Goal: Task Accomplishment & Management: Manage account settings

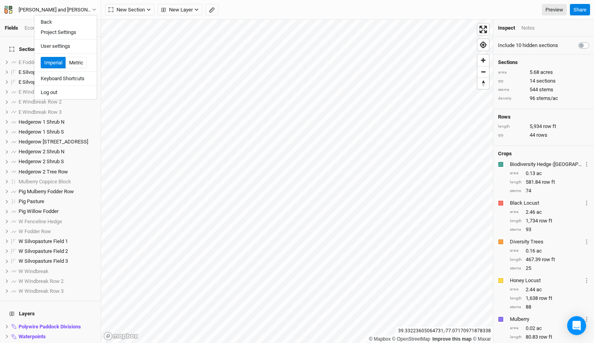
scroll to position [17, 0]
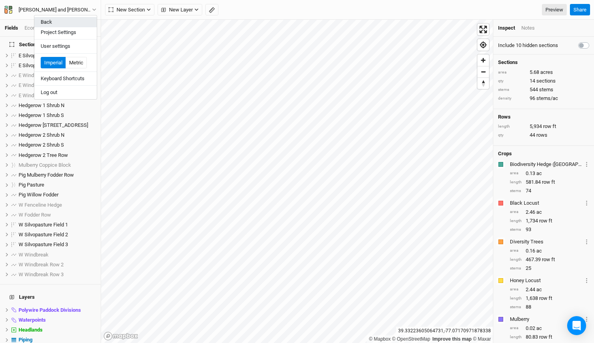
click at [70, 26] on button "Back" at bounding box center [65, 22] width 62 height 10
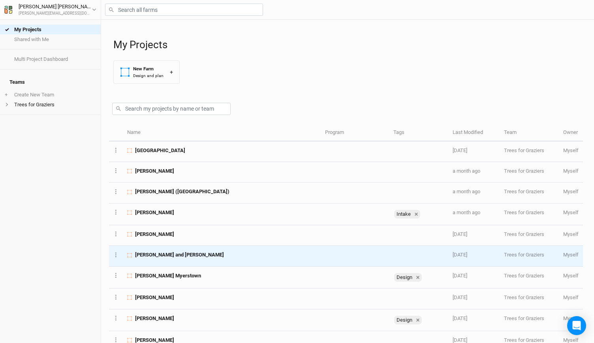
click at [167, 251] on span "[PERSON_NAME] and [PERSON_NAME]" at bounding box center [179, 254] width 89 height 7
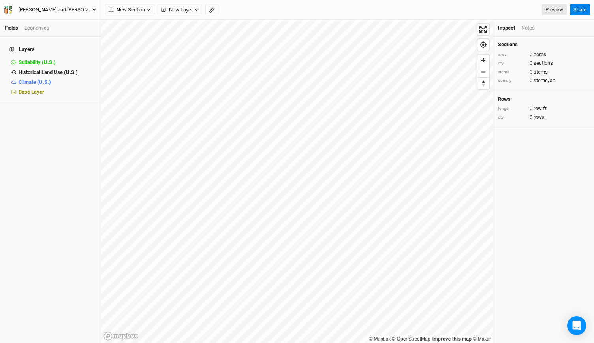
click at [93, 12] on button "[PERSON_NAME] and [PERSON_NAME]" at bounding box center [50, 10] width 93 height 9
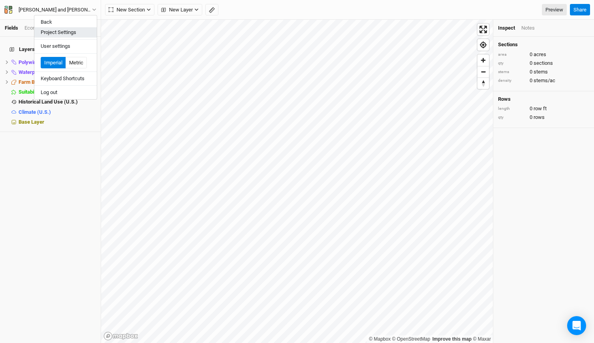
click at [69, 30] on button "Project Settings" at bounding box center [65, 32] width 62 height 10
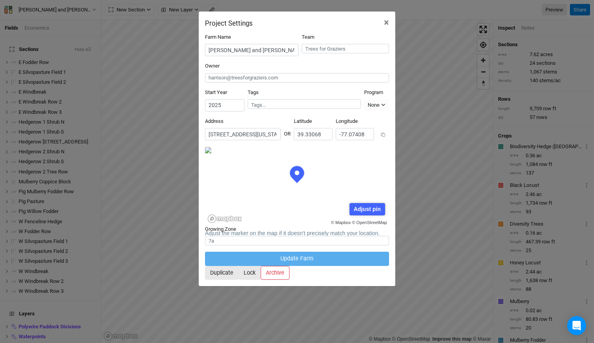
scroll to position [40, 92]
click at [384, 23] on button "×" at bounding box center [387, 22] width 18 height 22
